Goal: Check status: Check status

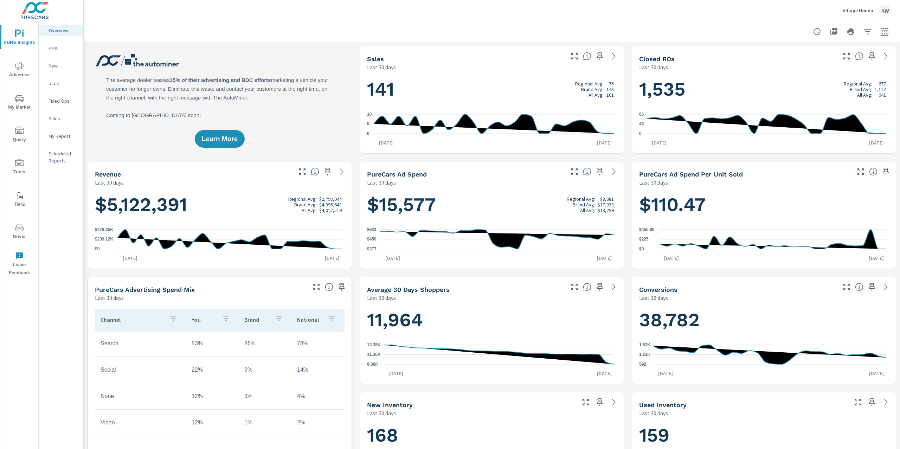
scroll to position [0, 0]
click at [881, 32] on icon "button" at bounding box center [885, 31] width 8 height 8
click at [827, 63] on select "Custom Yesterday Last week Last 7 days Last 14 days Last 30 days Last 45 days L…" at bounding box center [821, 61] width 70 height 14
select select "Month to date"
click at [807, 100] on span "Apply" at bounding box center [806, 99] width 29 height 7
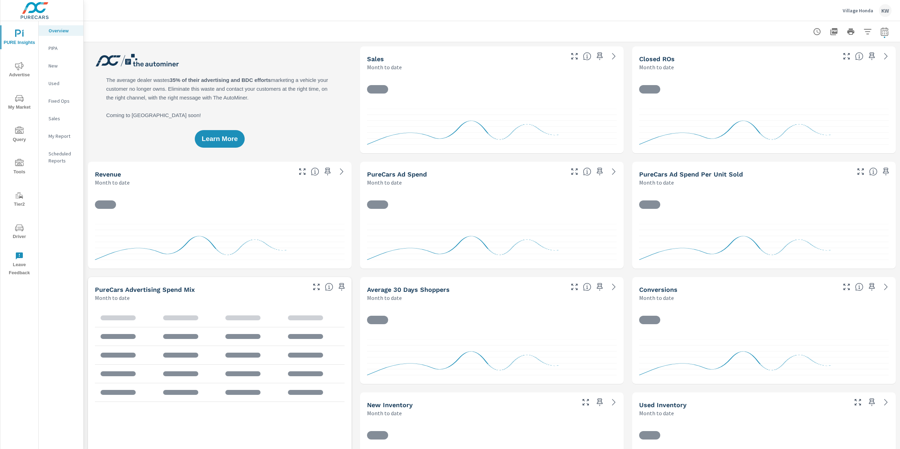
scroll to position [0, 0]
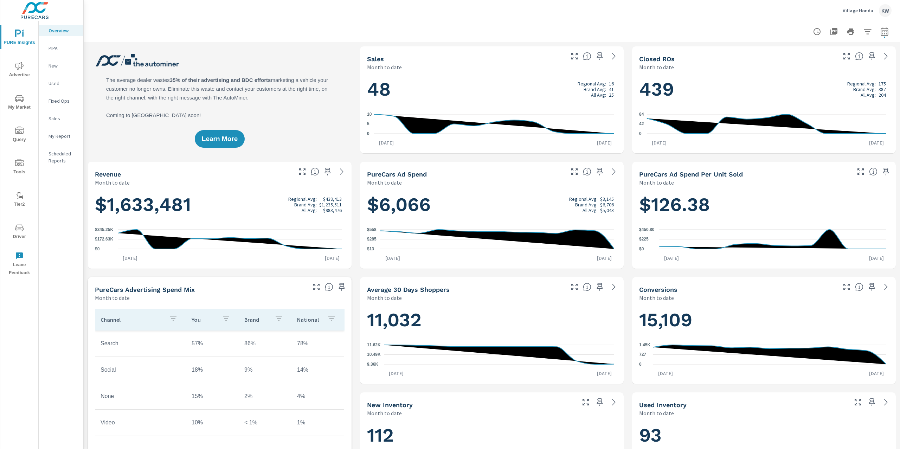
click at [19, 70] on span "Advertise" at bounding box center [19, 70] width 34 height 17
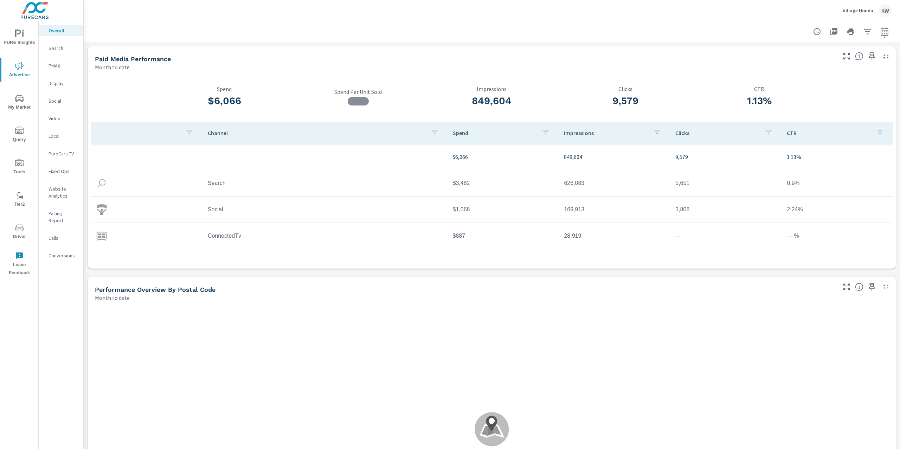
scroll to position [26, 0]
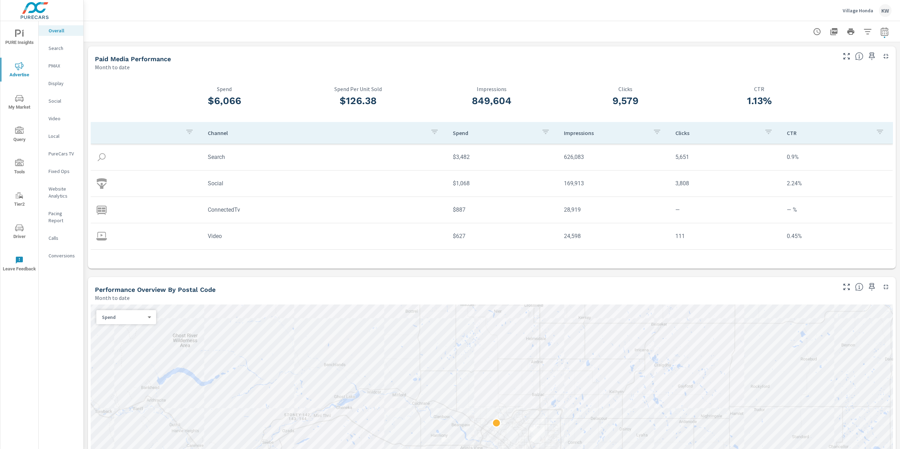
click at [58, 84] on p "Display" at bounding box center [63, 83] width 29 height 7
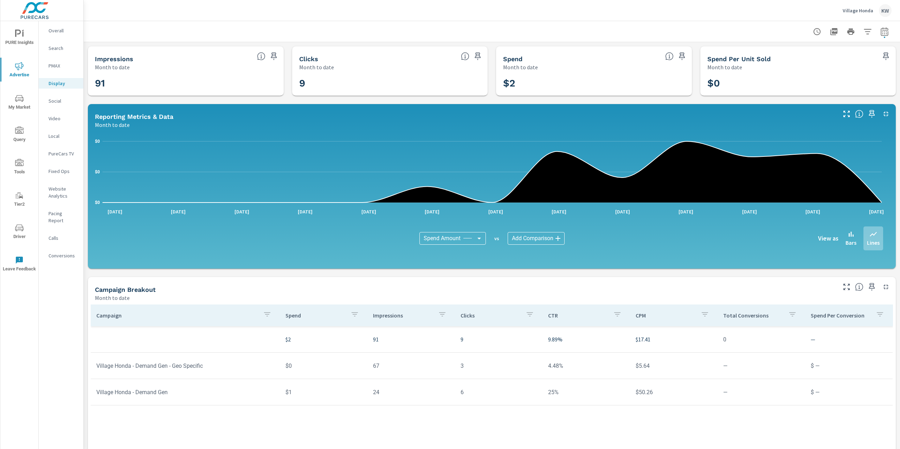
click at [881, 34] on icon "button" at bounding box center [885, 31] width 8 height 8
click at [838, 62] on select "Custom Yesterday Last week Last 7 days Last 14 days Last 30 days Last 45 days L…" at bounding box center [821, 61] width 70 height 14
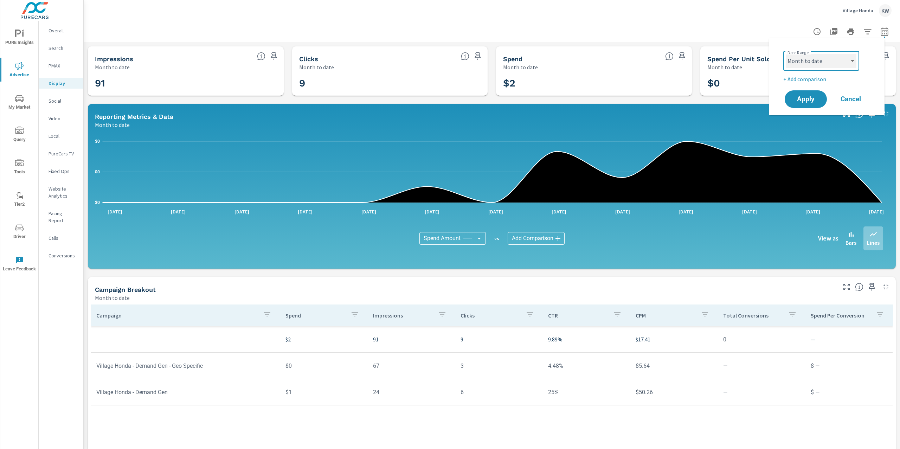
select select "Last month"
click at [809, 90] on button "Apply" at bounding box center [806, 99] width 44 height 18
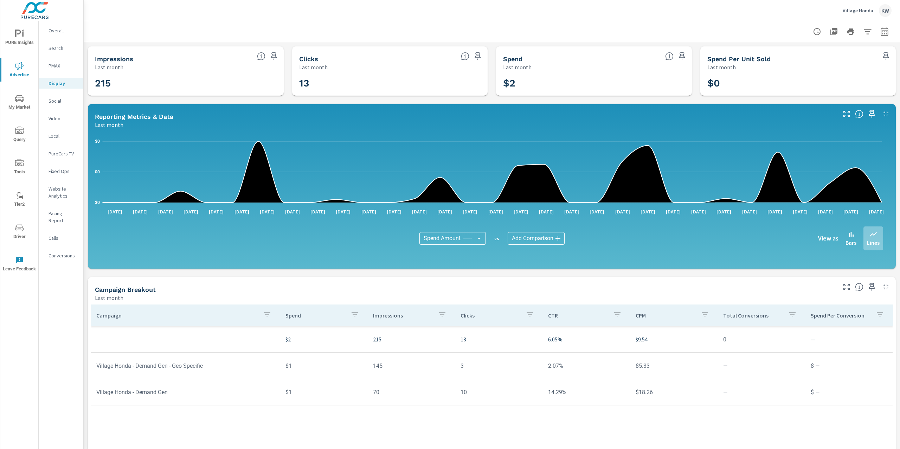
click at [65, 118] on p "Video" at bounding box center [63, 118] width 29 height 7
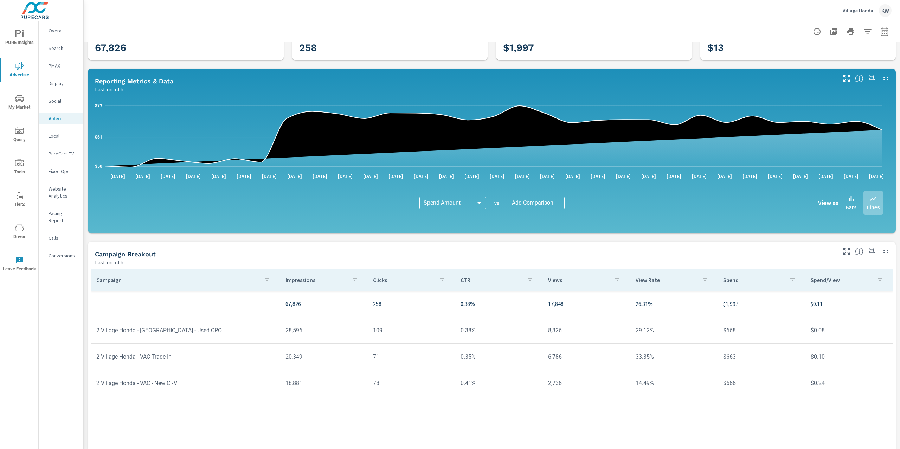
scroll to position [54, 0]
